Goal: Task Accomplishment & Management: Use online tool/utility

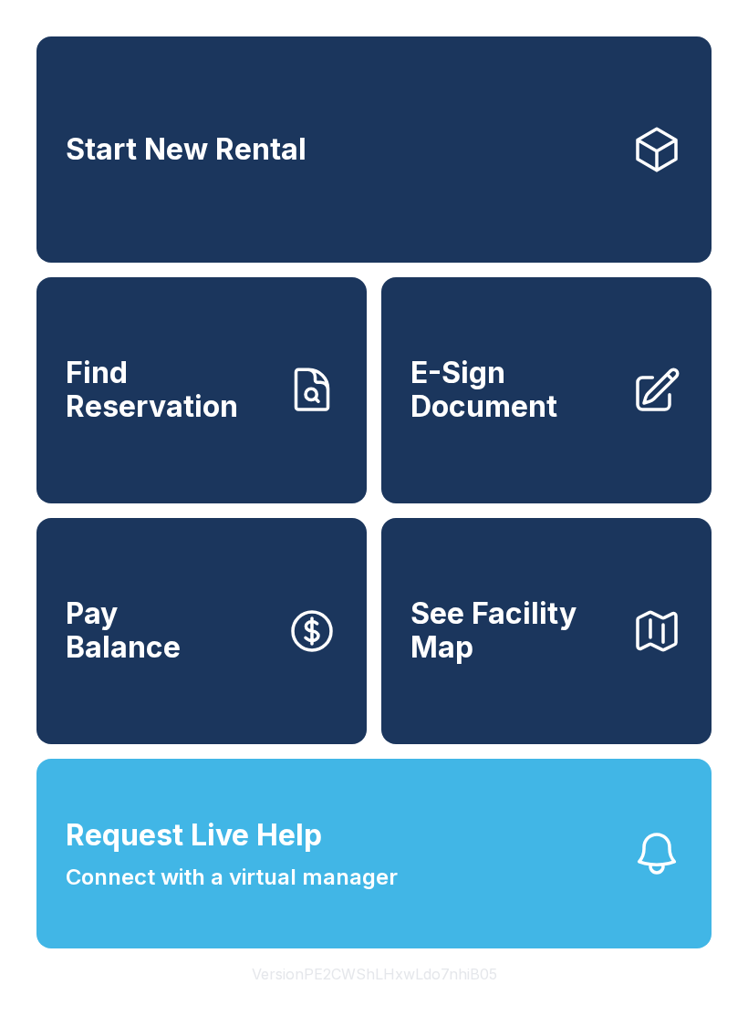
click at [239, 423] on span "Find Reservation" at bounding box center [169, 390] width 206 height 67
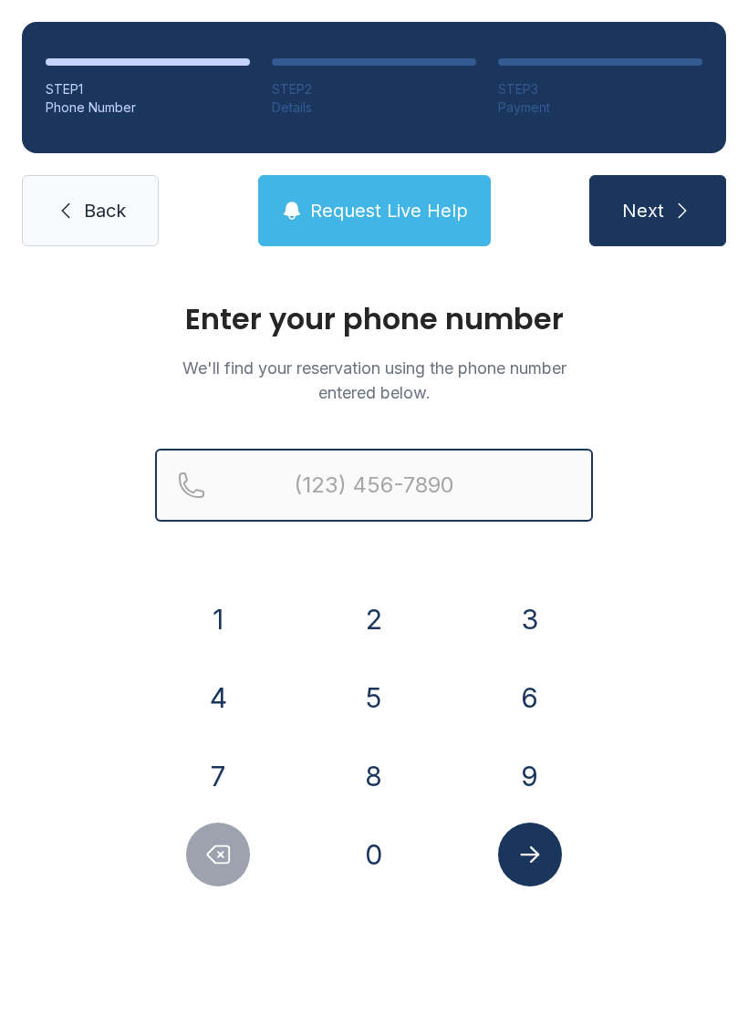
click at [440, 476] on input "Reservation phone number" at bounding box center [374, 485] width 438 height 73
type input "[PHONE_NUMBER]"
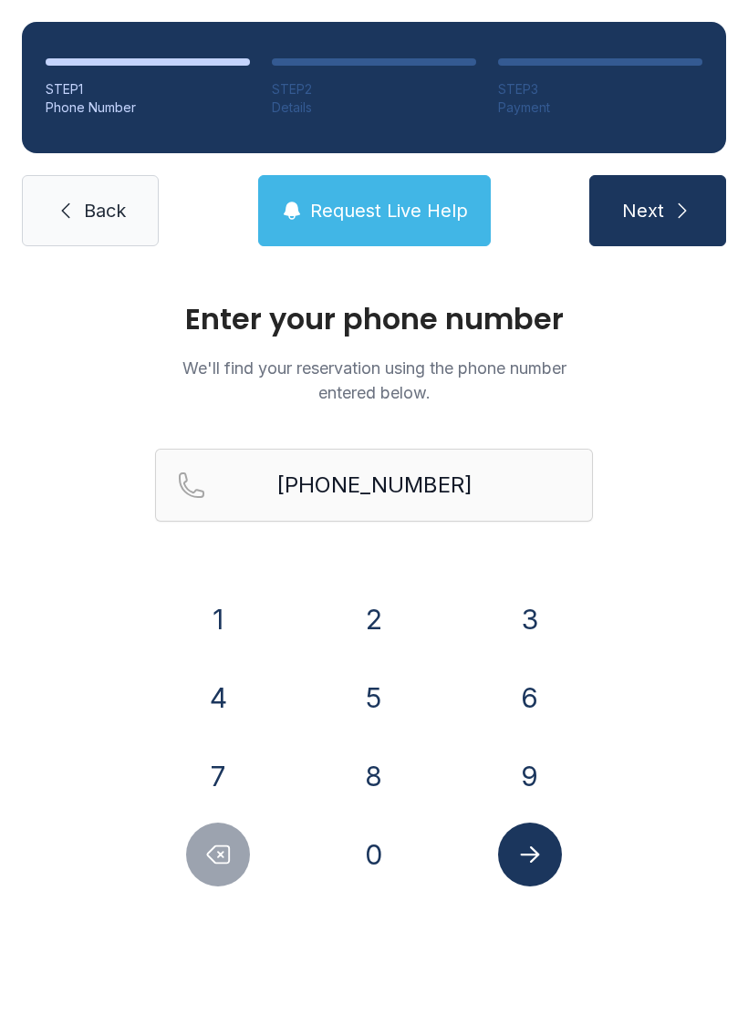
click at [648, 190] on button "Next" at bounding box center [657, 210] width 137 height 71
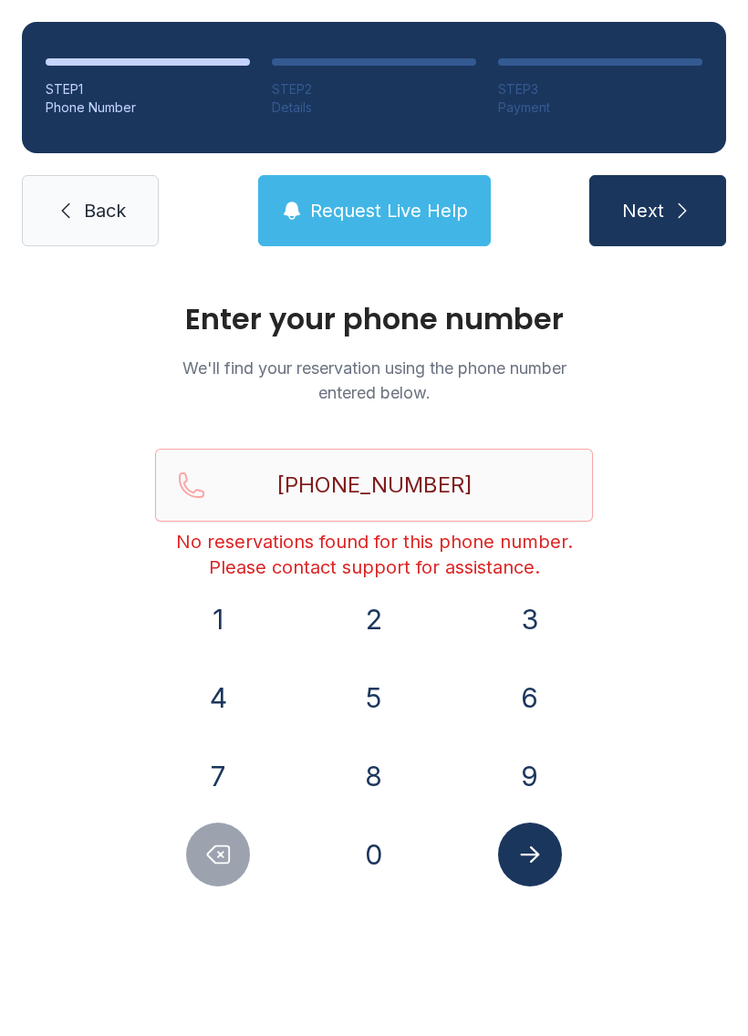
click at [649, 210] on span "Next" at bounding box center [643, 211] width 42 height 26
click at [88, 194] on link "Back" at bounding box center [90, 210] width 137 height 71
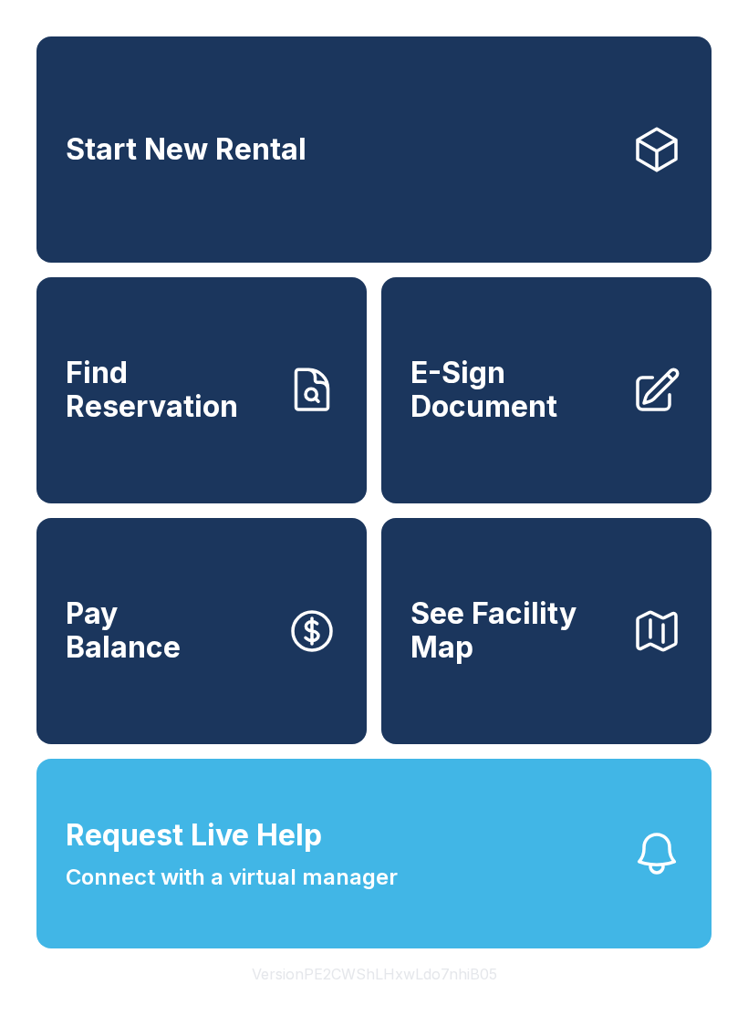
click at [533, 423] on span "E-Sign Document" at bounding box center [513, 390] width 206 height 67
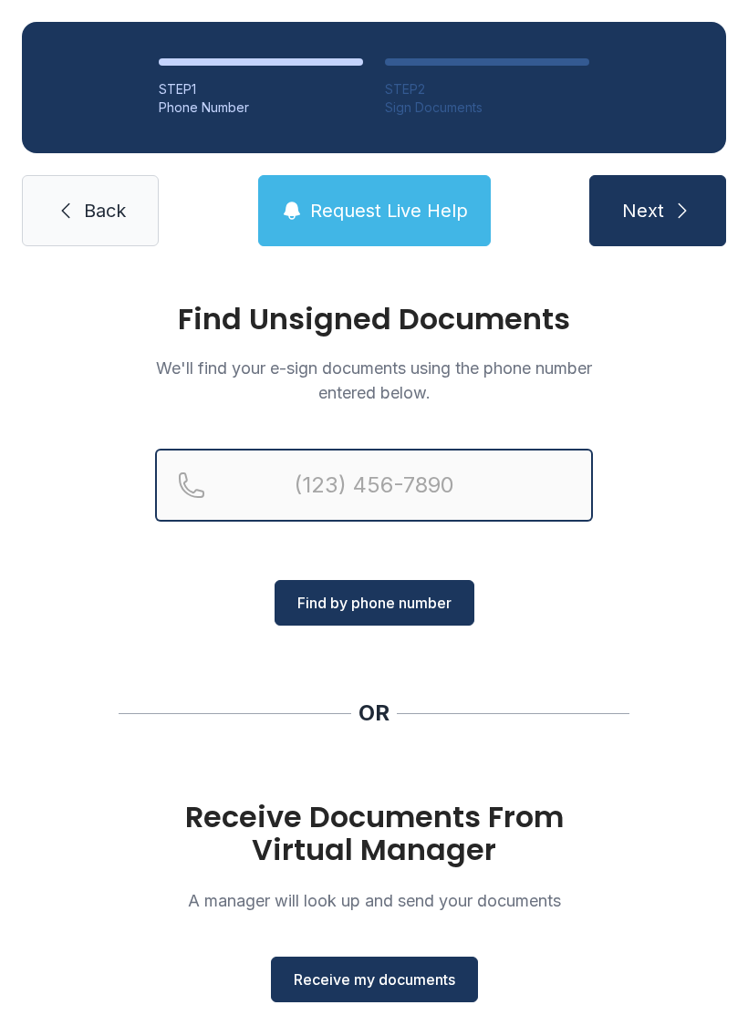
click at [324, 511] on input "Reservation phone number" at bounding box center [374, 485] width 438 height 73
type input "("
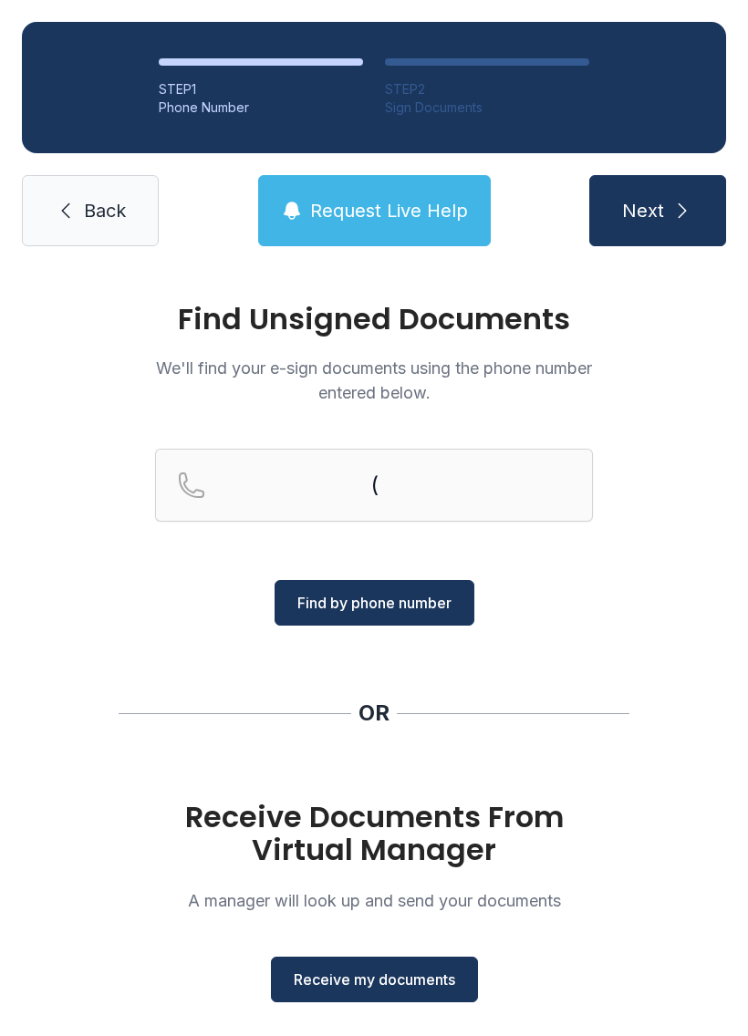
click at [630, 612] on div "Find Unsigned Documents We'll find your e-sign documents using the phone number…" at bounding box center [374, 671] width 748 height 807
click at [362, 974] on span "Receive my documents" at bounding box center [374, 980] width 161 height 22
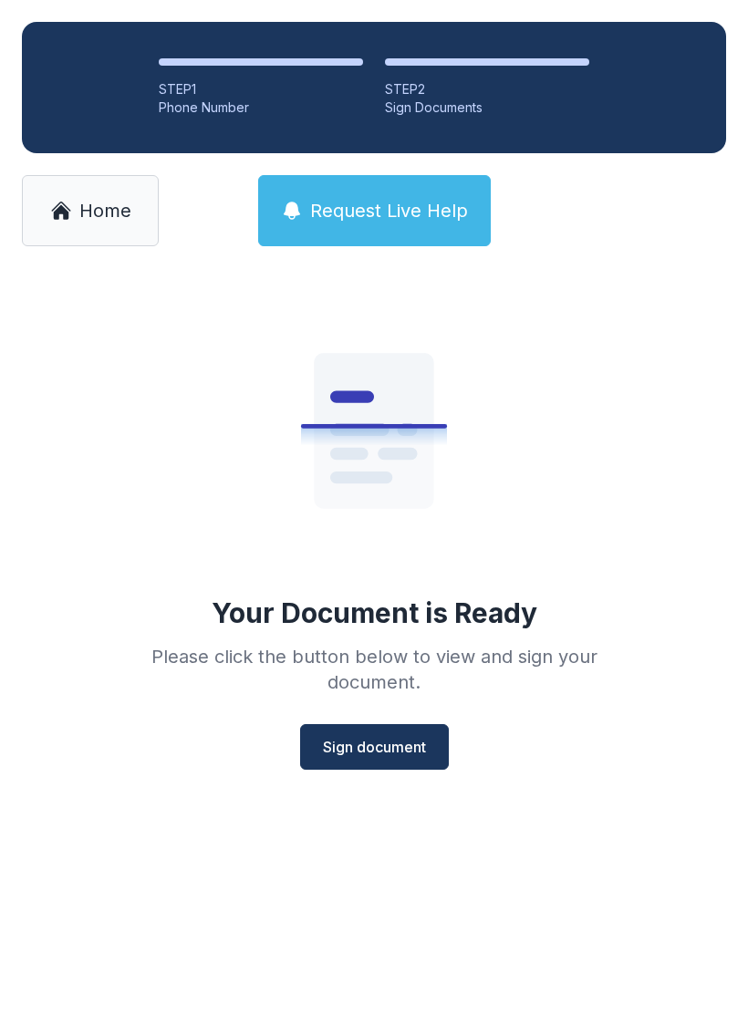
click at [351, 741] on span "Sign document" at bounding box center [374, 747] width 103 height 22
